Goal: Task Accomplishment & Management: Manage account settings

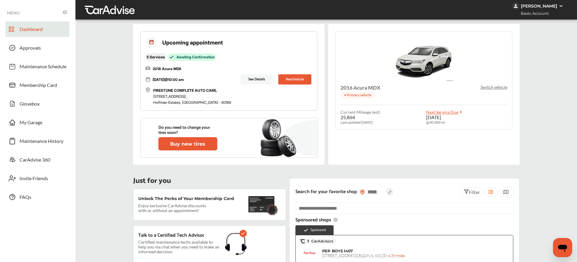
click at [252, 80] on button "See Details" at bounding box center [257, 79] width 32 height 10
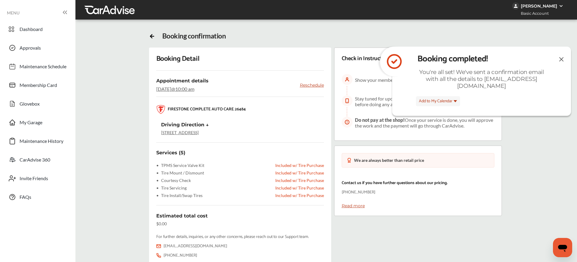
scroll to position [60, 0]
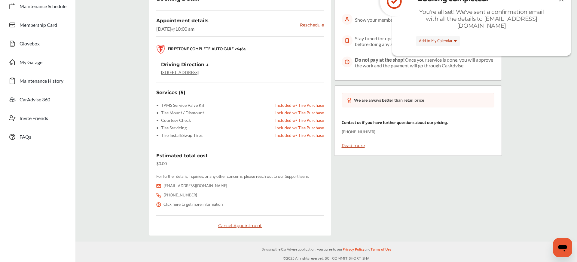
click at [244, 227] on div "Cancel Appointment" at bounding box center [240, 225] width 168 height 5
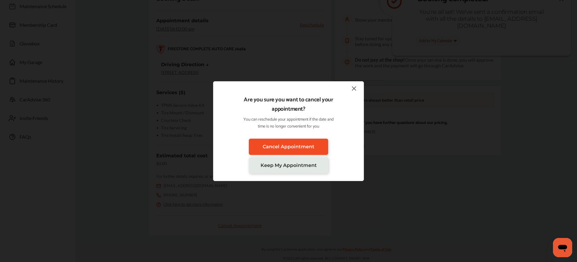
click at [293, 142] on link "Cancel Appointment" at bounding box center [288, 147] width 79 height 16
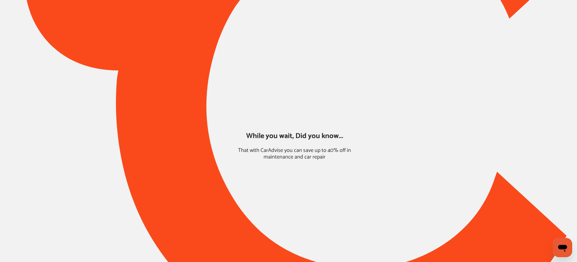
scroll to position [0, 0]
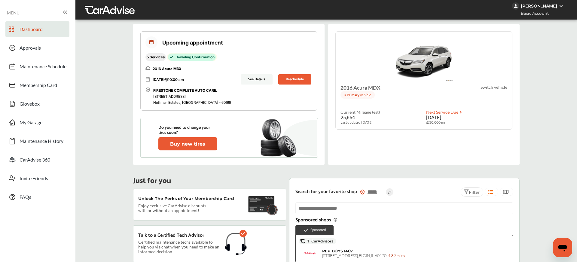
scroll to position [0, 0]
